Goal: Transaction & Acquisition: Subscribe to service/newsletter

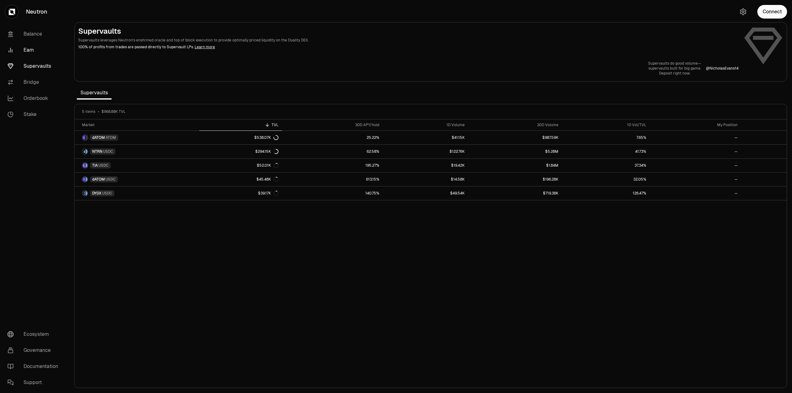
click at [32, 48] on link "Earn" at bounding box center [34, 50] width 64 height 16
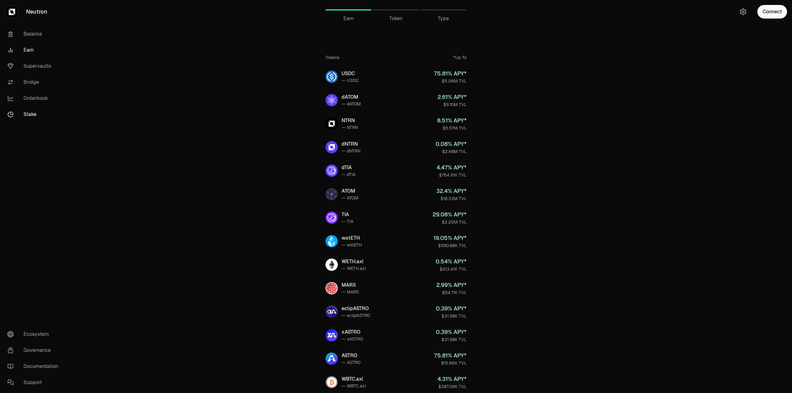
click at [32, 109] on link "Stake" at bounding box center [34, 114] width 64 height 16
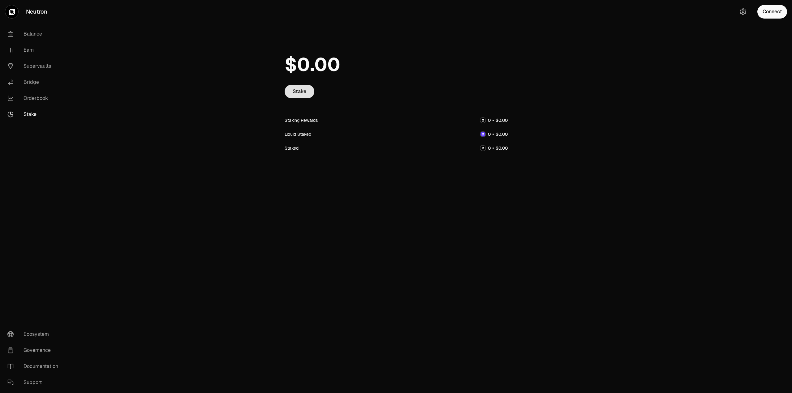
click at [304, 90] on link "Stake" at bounding box center [299, 92] width 30 height 14
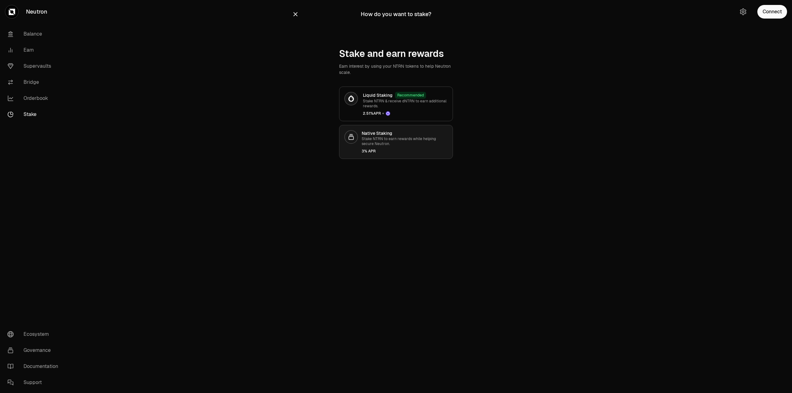
click at [412, 152] on div "3% APR" at bounding box center [404, 151] width 86 height 5
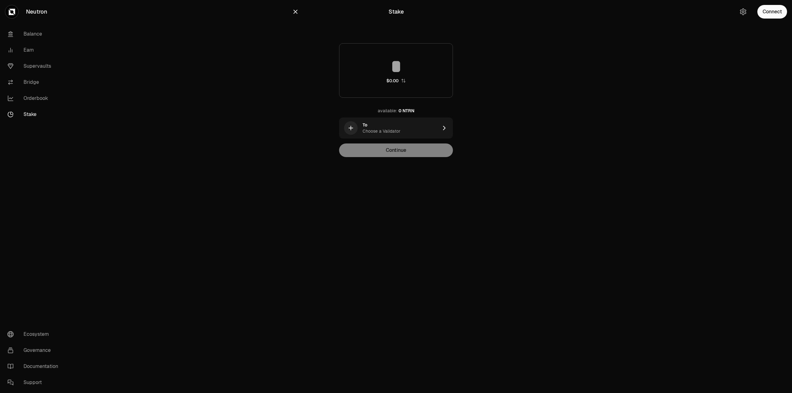
click at [397, 79] on div "$0.00" at bounding box center [392, 81] width 12 height 6
click at [403, 82] on icon "button" at bounding box center [402, 80] width 5 height 5
click at [396, 62] on input at bounding box center [395, 66] width 113 height 19
click at [408, 109] on div "0 NTRN" at bounding box center [406, 111] width 16 height 6
type input "*"
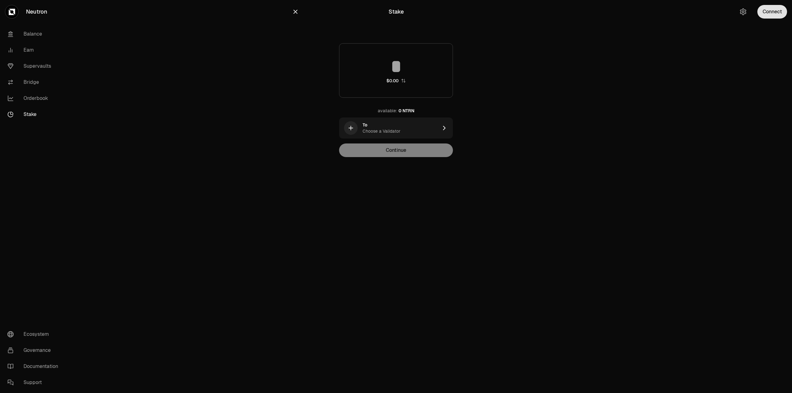
click at [778, 18] on button "Connect" at bounding box center [772, 12] width 30 height 14
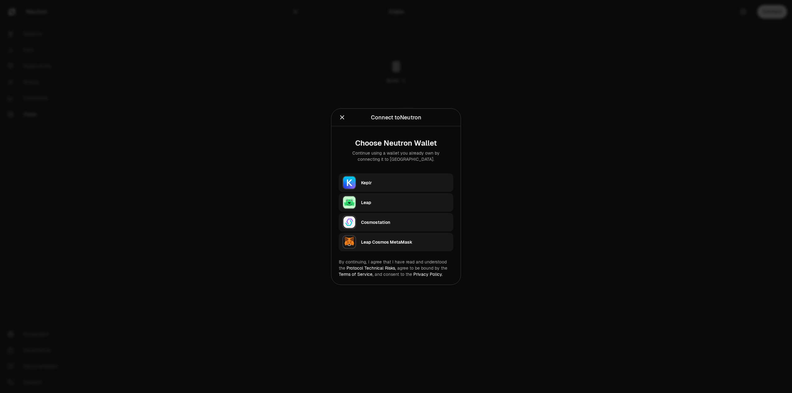
click at [377, 189] on div "Keplr" at bounding box center [407, 182] width 92 height 14
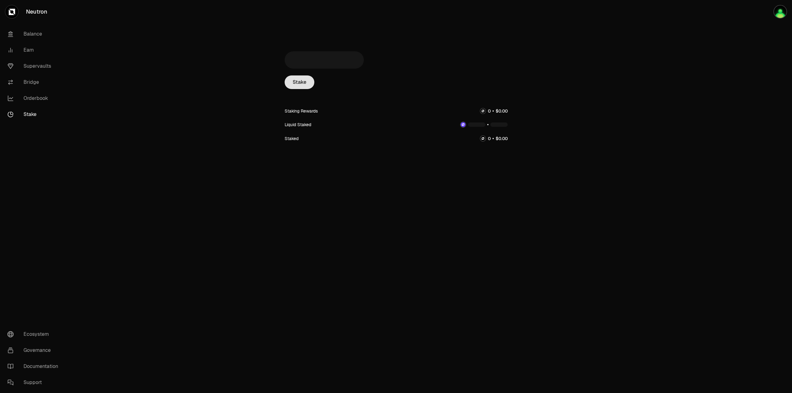
click at [294, 85] on link "Stake" at bounding box center [299, 82] width 30 height 14
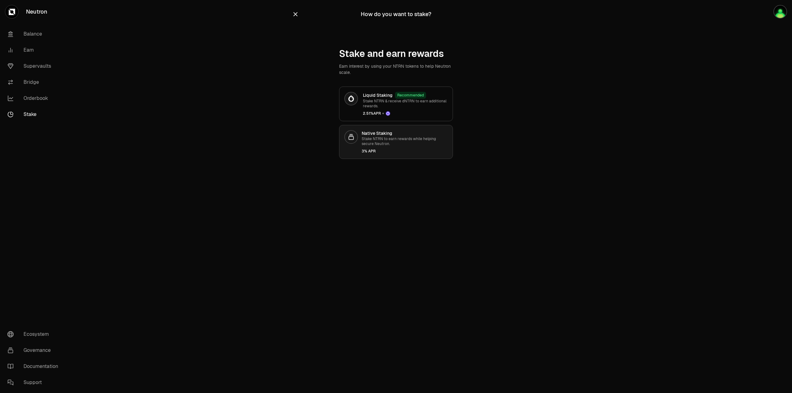
click at [390, 144] on p "Stake NTRN to earn rewards while helping secure Neutron." at bounding box center [404, 141] width 86 height 10
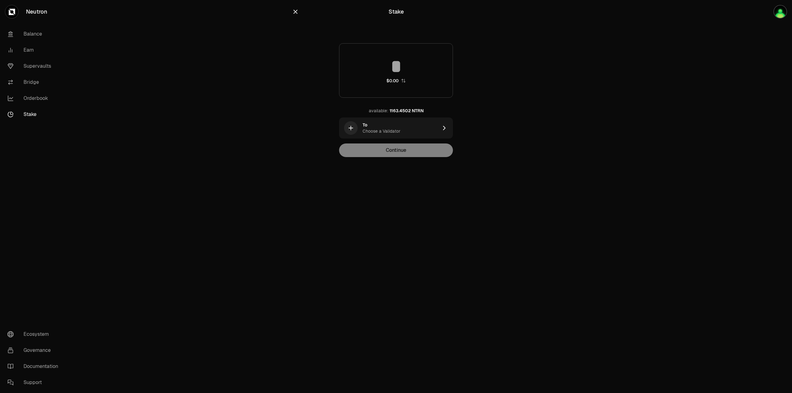
click at [395, 77] on div "$0.00" at bounding box center [396, 70] width 114 height 54
click at [400, 112] on div "1163.4502 NTRN" at bounding box center [406, 111] width 34 height 6
click at [356, 66] on input "**********" at bounding box center [395, 66] width 113 height 19
type input "****"
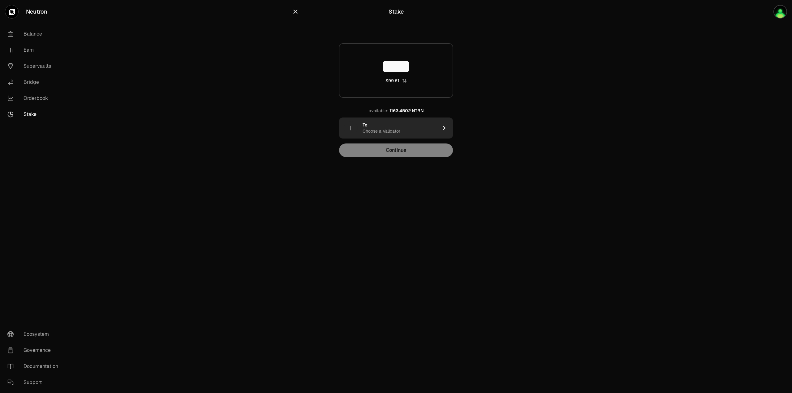
click at [382, 130] on div "Choose a Validator" at bounding box center [381, 131] width 38 height 6
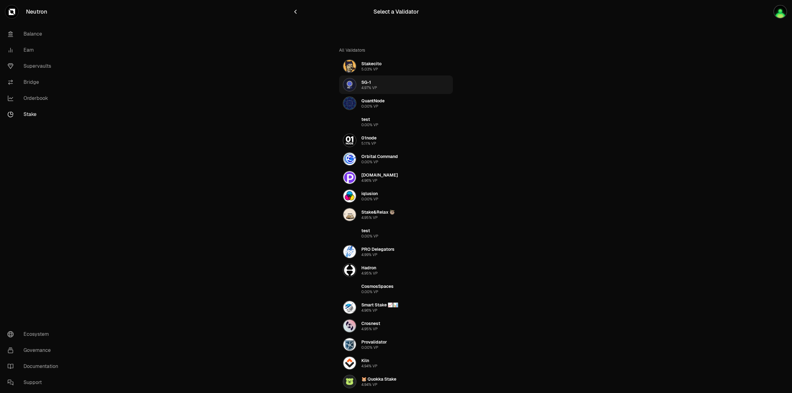
click at [376, 82] on div "SG-1 4.97% VP" at bounding box center [369, 84] width 16 height 11
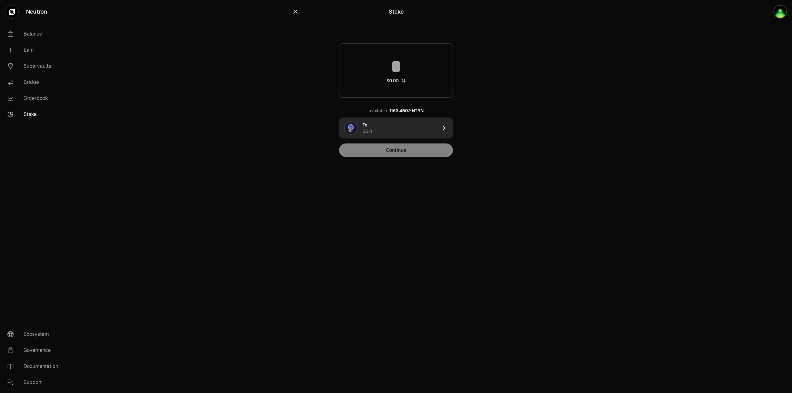
click at [402, 127] on div "To SG-1" at bounding box center [399, 128] width 75 height 12
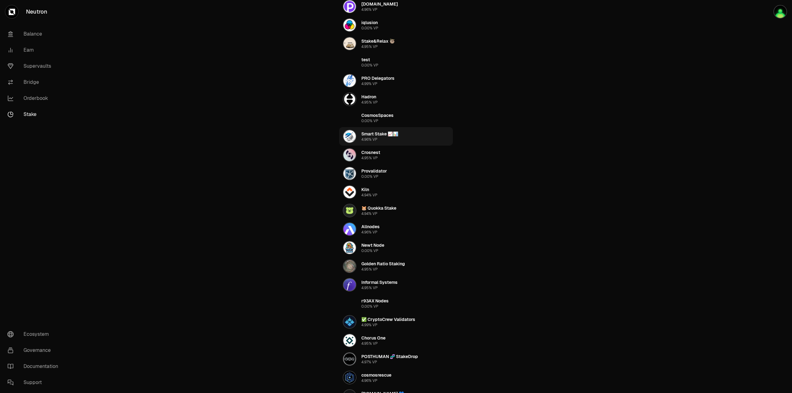
scroll to position [140, 0]
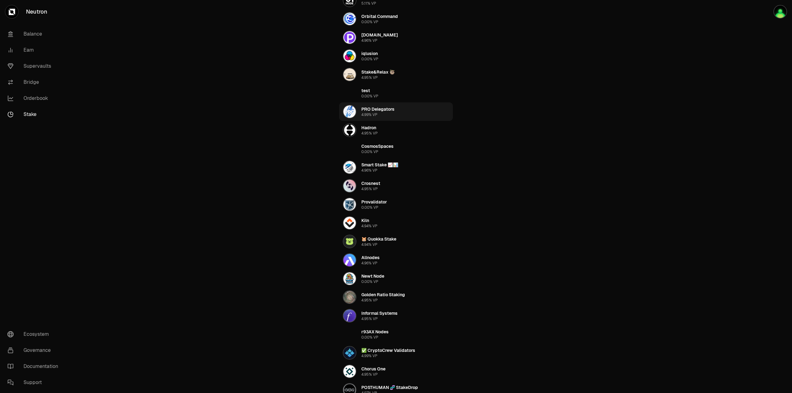
click at [386, 113] on div "PRO Delegators 4.99% VP" at bounding box center [377, 111] width 33 height 11
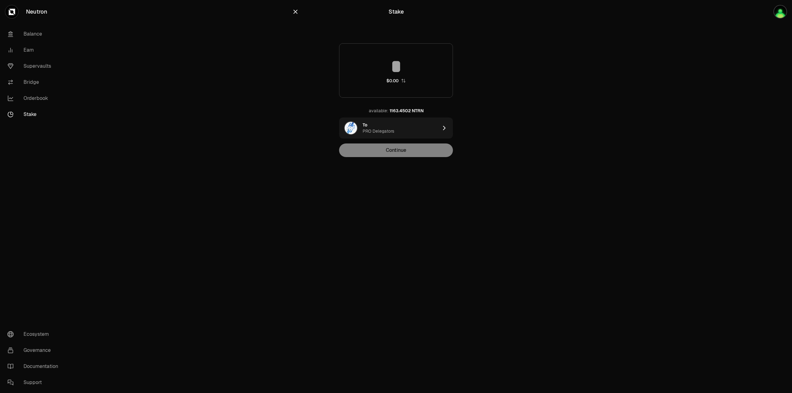
click at [387, 63] on input at bounding box center [395, 66] width 113 height 19
type input "****"
click at [396, 152] on button "Continue" at bounding box center [396, 150] width 114 height 14
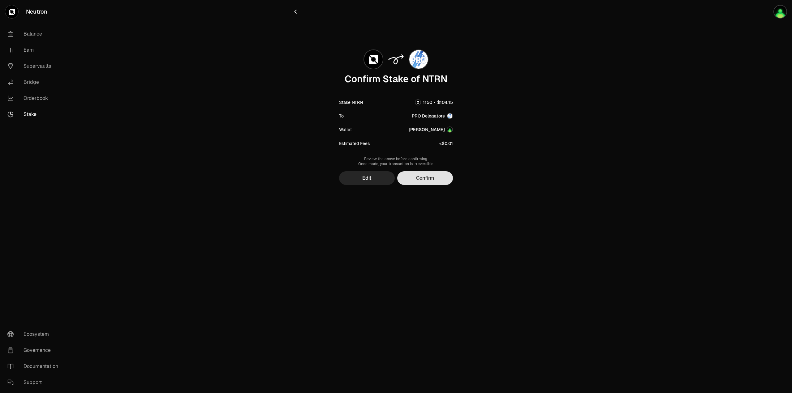
click at [435, 182] on button "Confirm" at bounding box center [425, 178] width 56 height 14
